Goal: Task Accomplishment & Management: Use online tool/utility

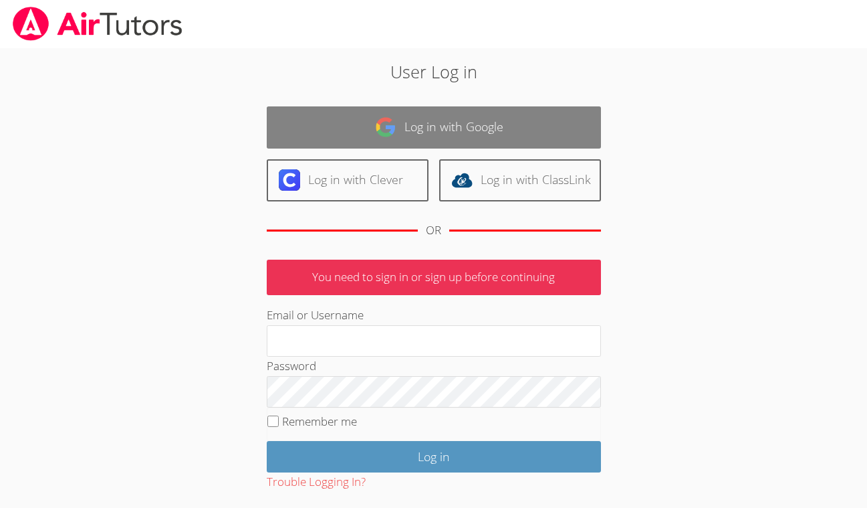
click at [373, 122] on link "Log in with Google" at bounding box center [434, 127] width 334 height 42
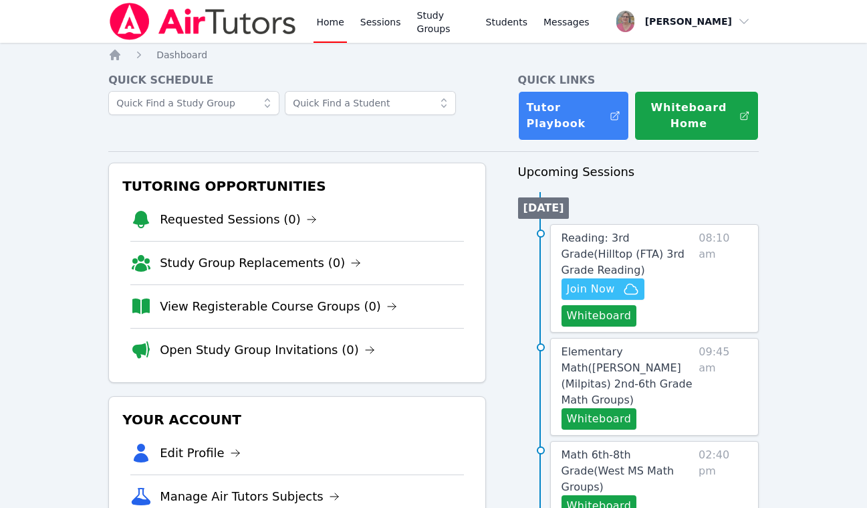
click at [583, 306] on button "Whiteboard" at bounding box center [600, 315] width 76 height 21
click at [605, 236] on span "Reading: 3rd Grade ( Hilltop (FTA) 3rd Grade Reading )" at bounding box center [623, 253] width 123 height 45
